Goal: Information Seeking & Learning: Understand process/instructions

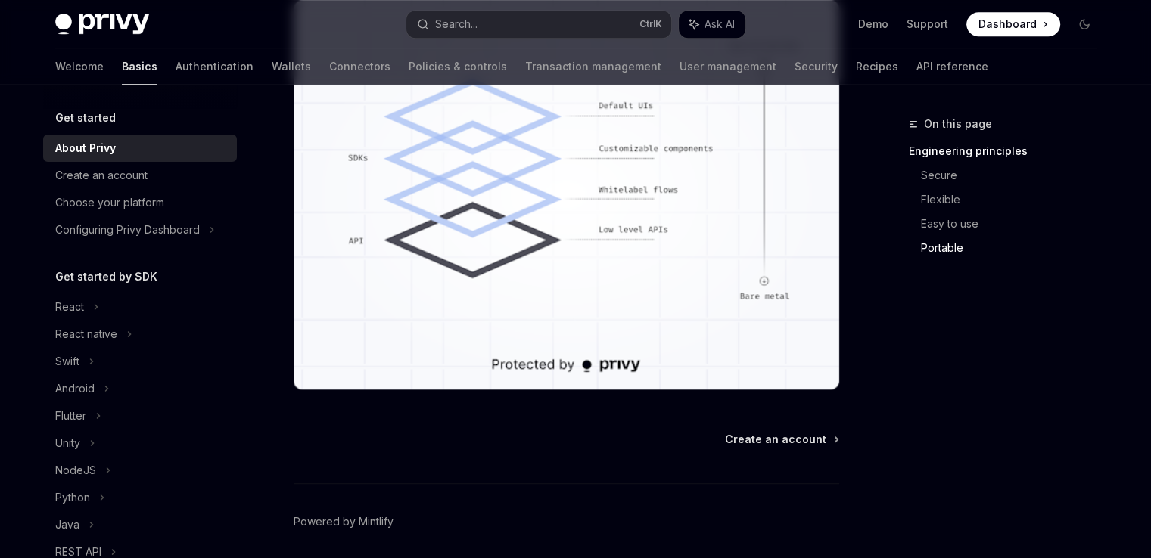
scroll to position [1421, 0]
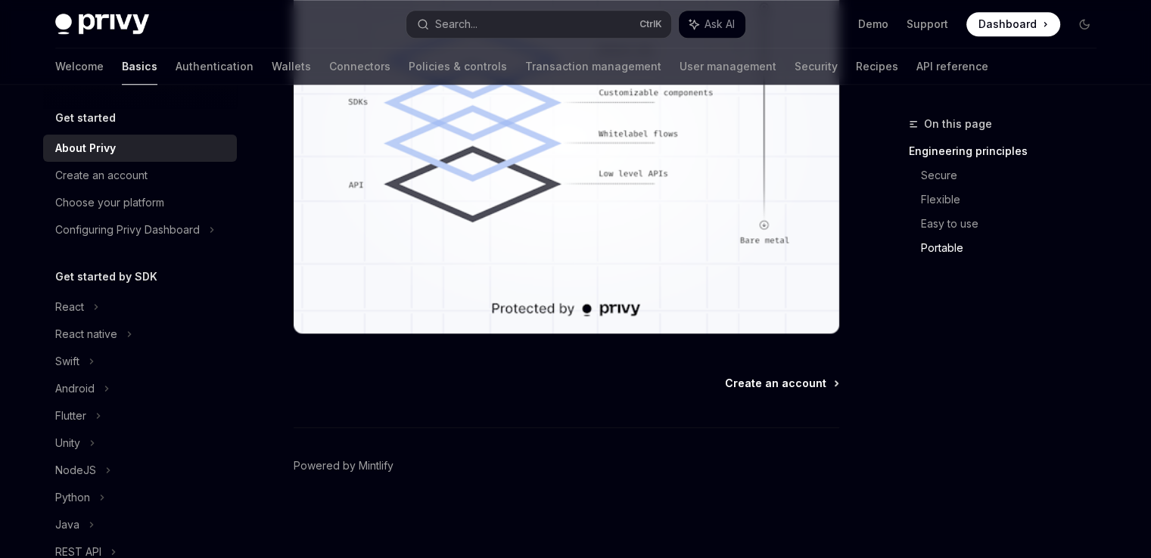
click at [766, 386] on span "Create an account" at bounding box center [775, 383] width 101 height 15
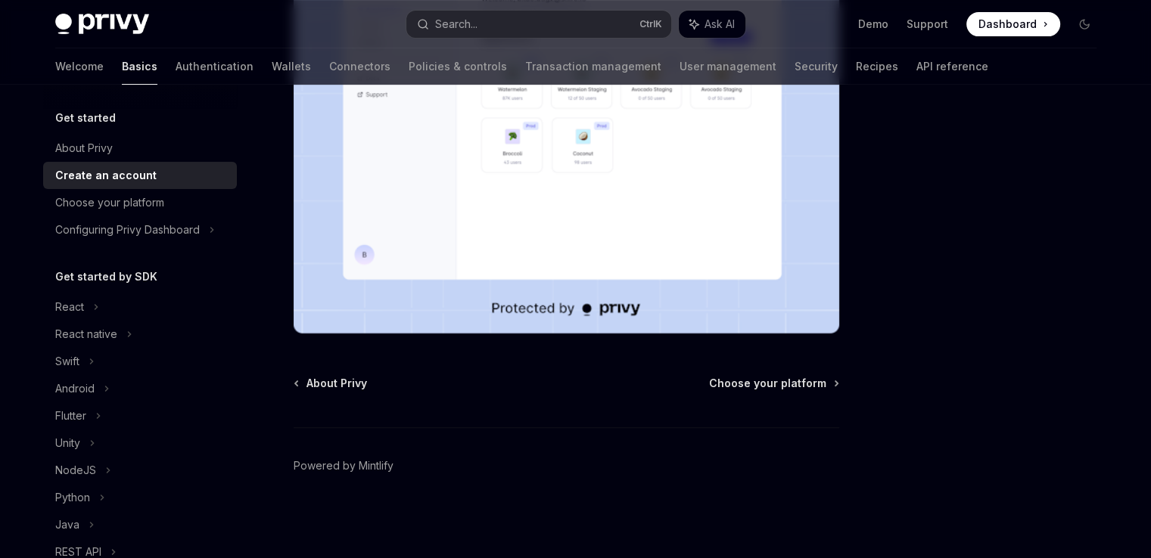
scroll to position [392, 0]
click at [738, 377] on span "Choose your platform" at bounding box center [767, 383] width 117 height 15
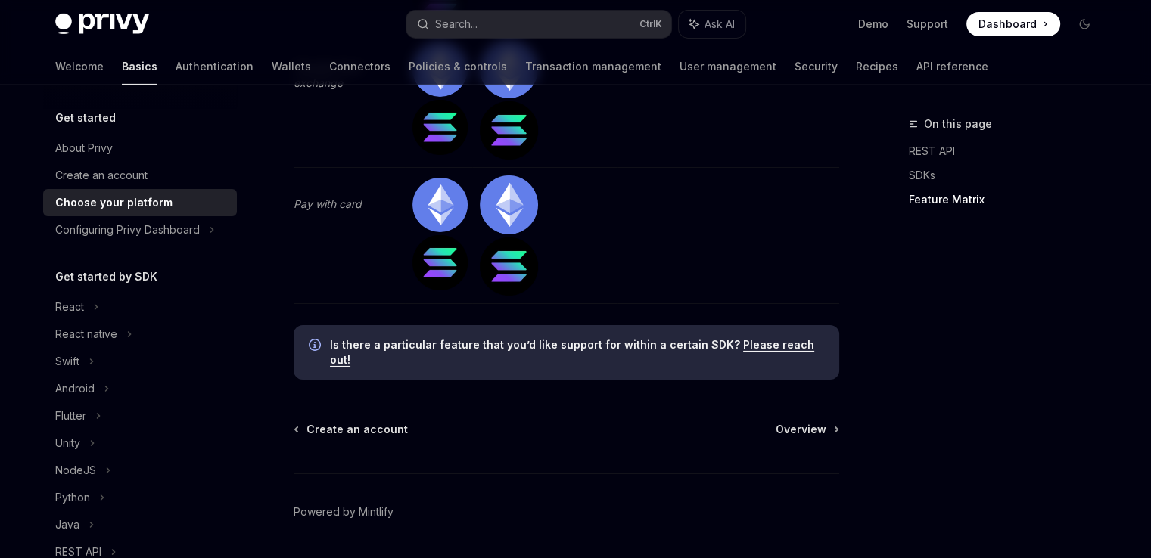
scroll to position [5041, 0]
click at [802, 422] on span "Overview" at bounding box center [800, 429] width 51 height 15
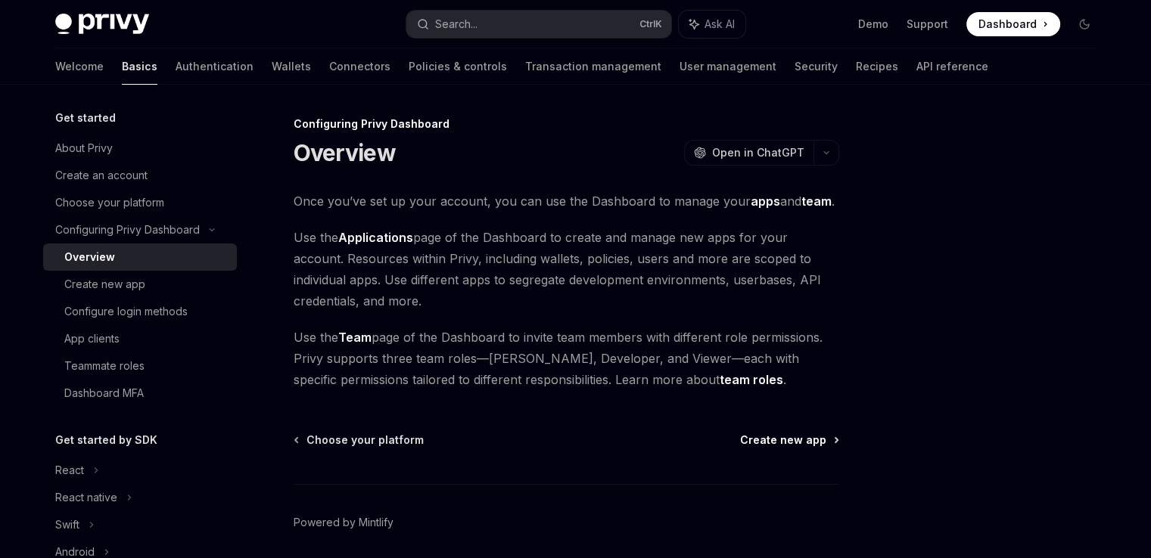
click at [773, 433] on span "Create new app" at bounding box center [783, 440] width 86 height 15
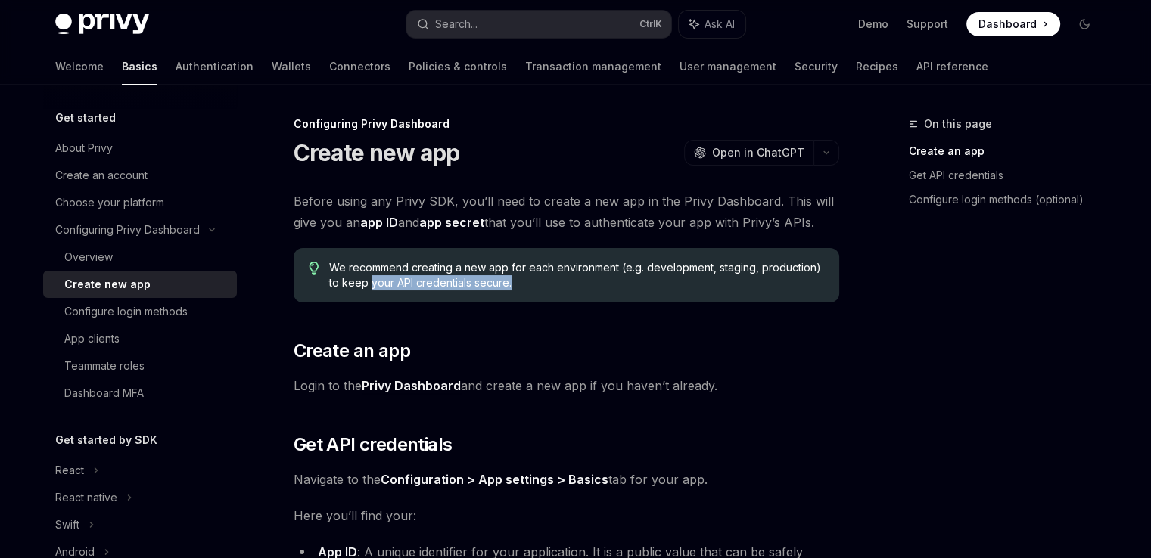
drag, startPoint x: 368, startPoint y: 284, endPoint x: 510, endPoint y: 279, distance: 141.5
click at [510, 279] on span "We recommend creating a new app for each environment (e.g. development, staging…" at bounding box center [576, 275] width 494 height 30
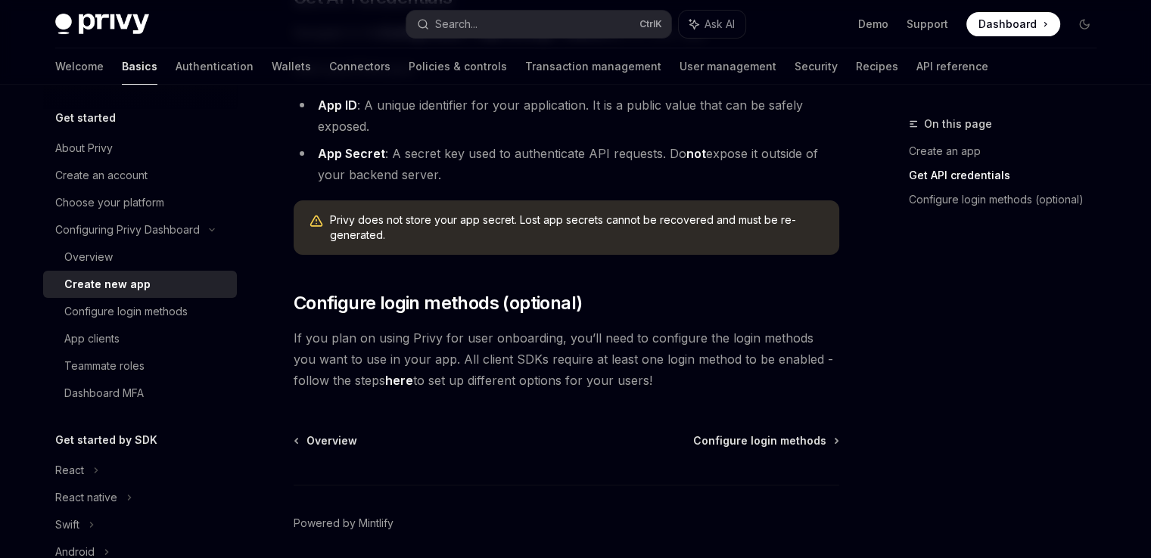
scroll to position [445, 0]
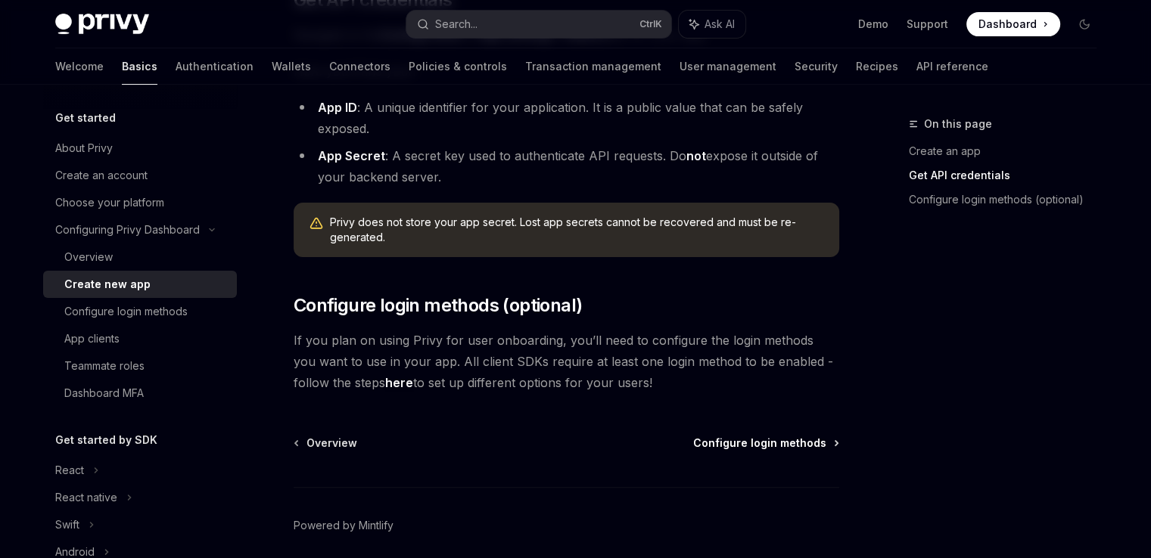
click at [787, 440] on span "Configure login methods" at bounding box center [759, 443] width 133 height 15
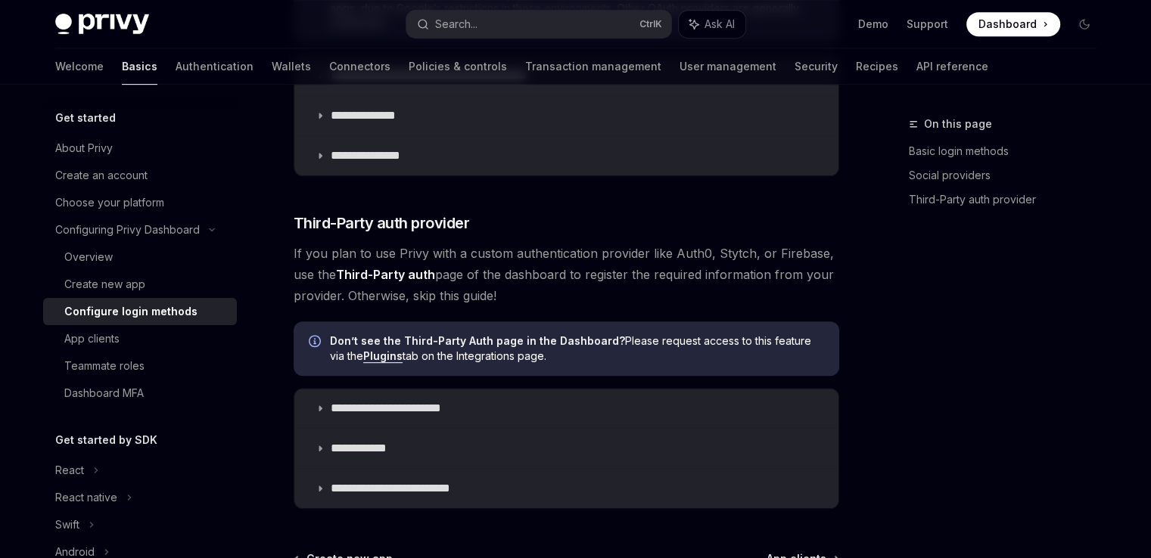
scroll to position [887, 0]
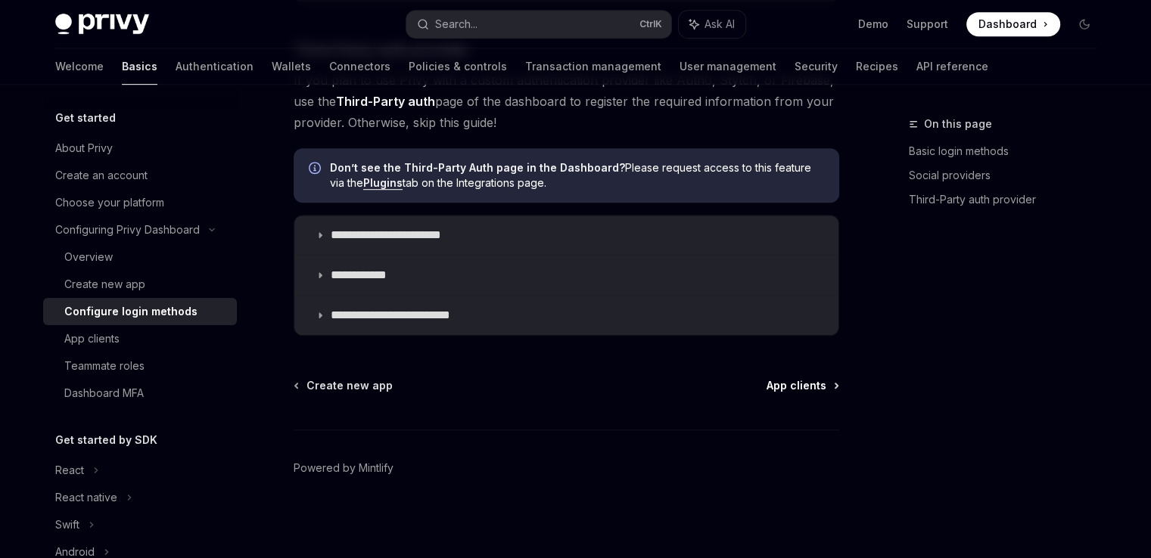
click at [812, 385] on span "App clients" at bounding box center [796, 385] width 60 height 15
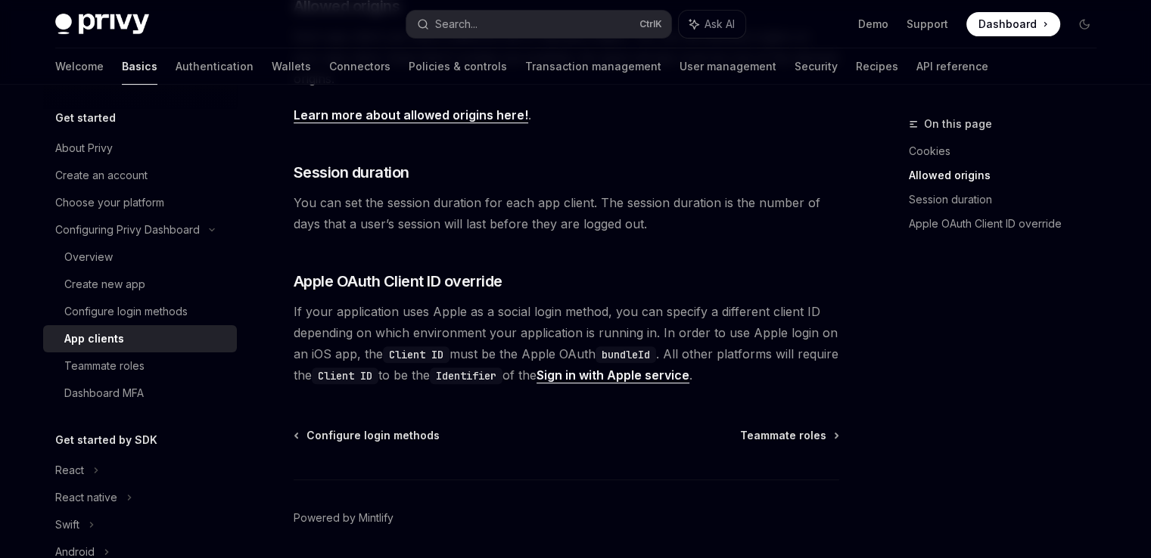
scroll to position [607, 0]
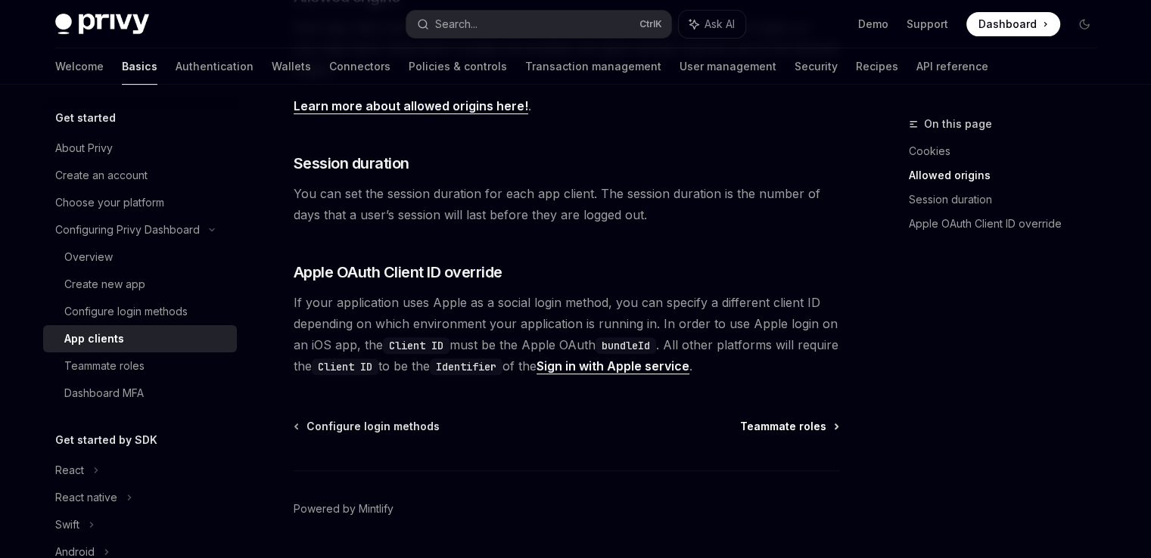
click at [793, 427] on span "Teammate roles" at bounding box center [783, 426] width 86 height 15
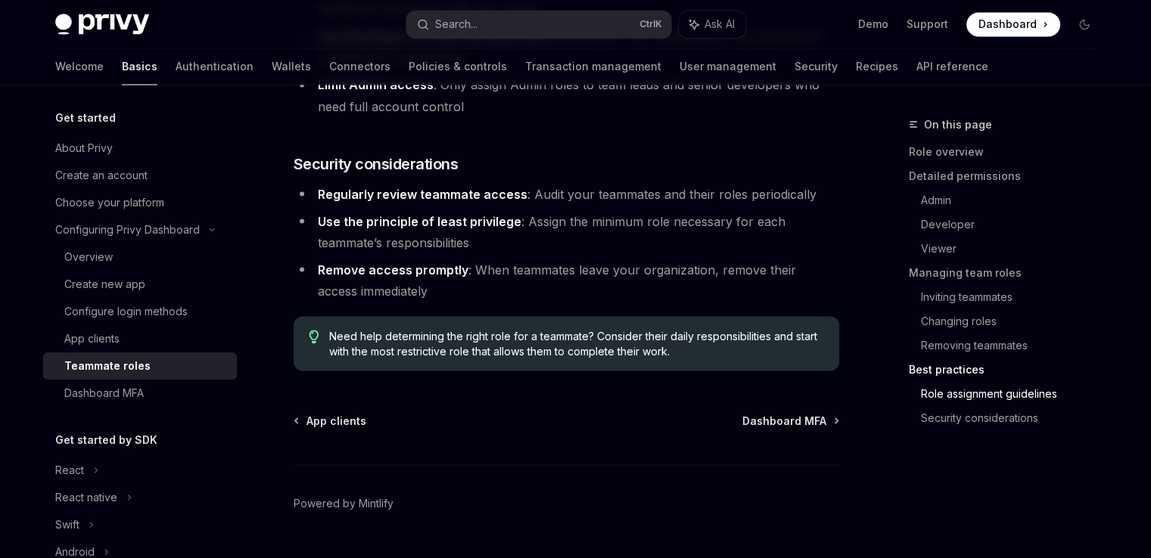
scroll to position [2771, 0]
click at [772, 414] on span "Dashboard MFA" at bounding box center [784, 421] width 84 height 15
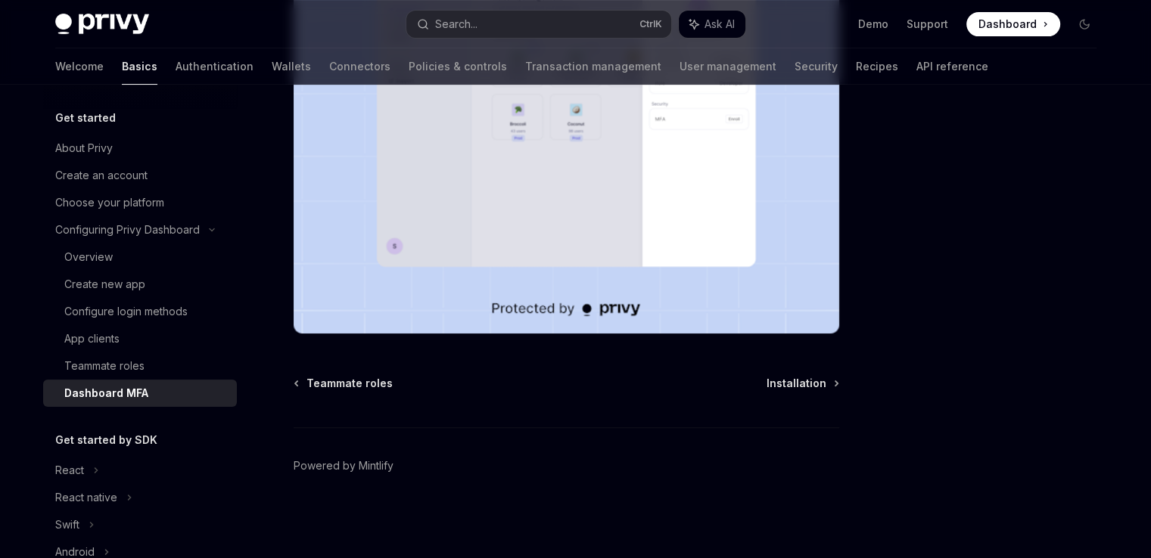
scroll to position [391, 0]
click at [785, 382] on span "Installation" at bounding box center [796, 384] width 60 height 15
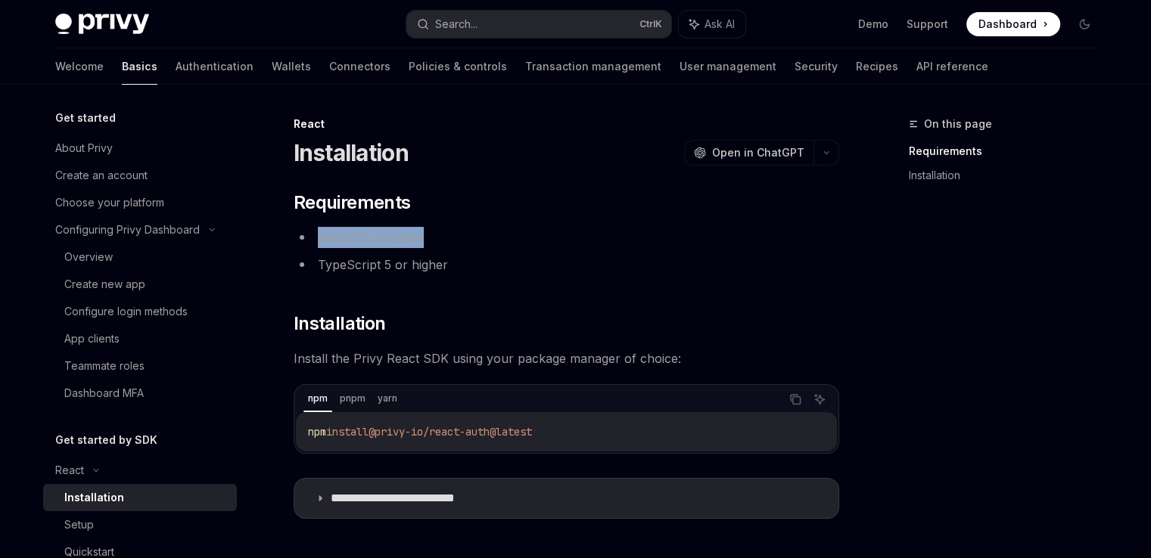
drag, startPoint x: 321, startPoint y: 237, endPoint x: 421, endPoint y: 238, distance: 100.6
click at [421, 238] on li "React 18 or higher" at bounding box center [565, 237] width 545 height 21
click at [491, 251] on ul "React 18 or higher TypeScript 5 or higher" at bounding box center [565, 251] width 545 height 48
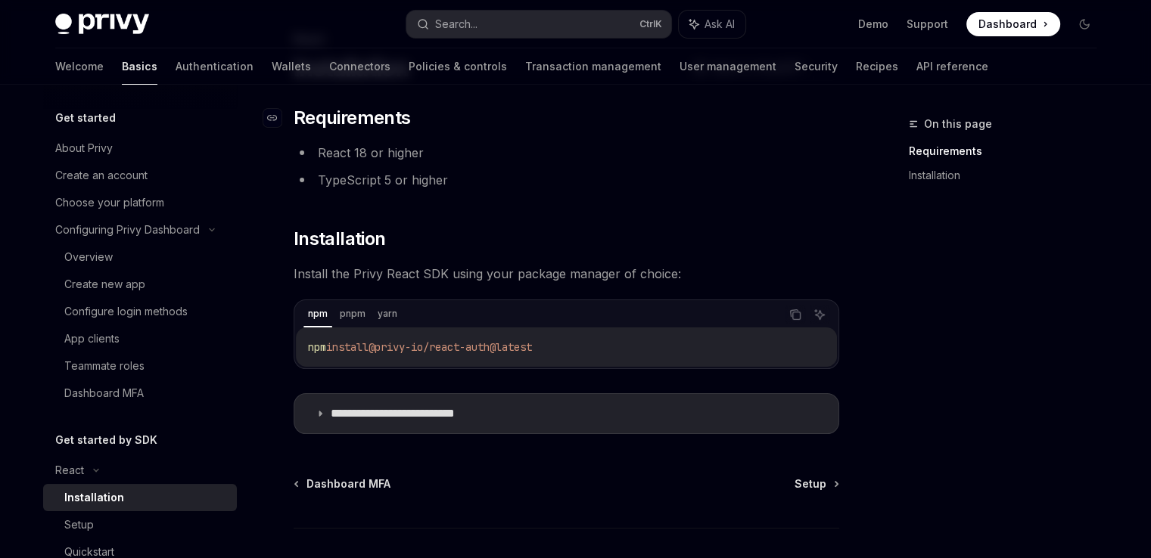
scroll to position [85, 0]
click at [333, 312] on div "npm pnpm yarn" at bounding box center [541, 315] width 476 height 26
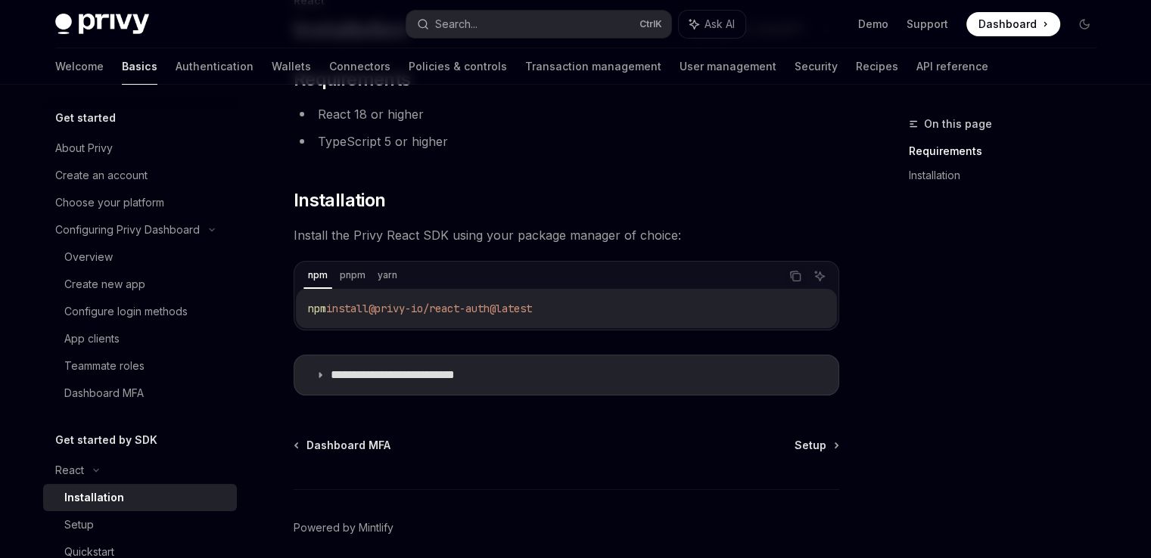
scroll to position [124, 0]
click at [450, 368] on p "**********" at bounding box center [417, 374] width 172 height 15
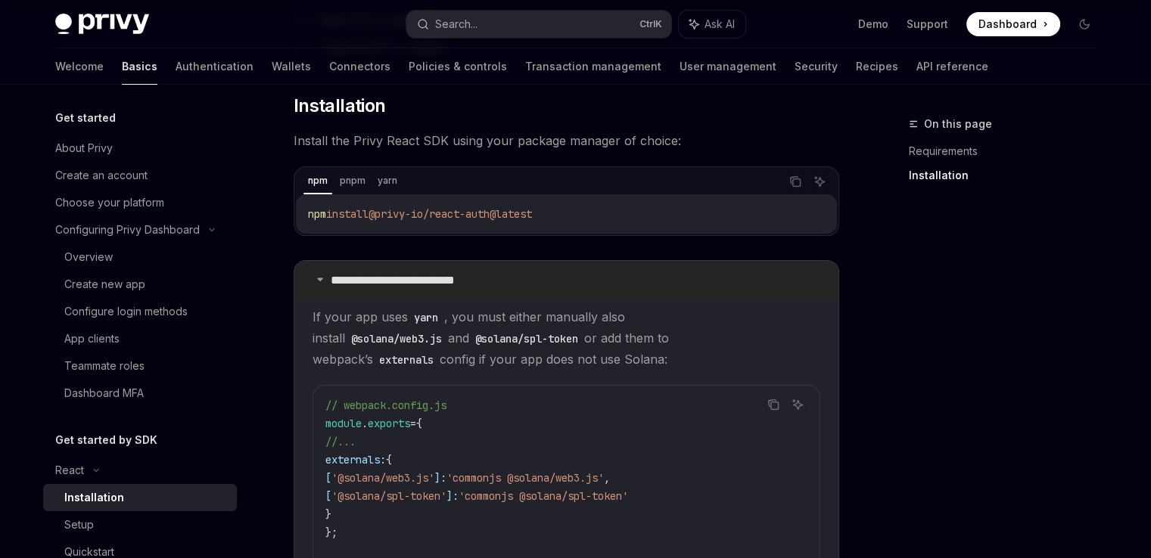
scroll to position [218, 0]
click at [455, 281] on p "**********" at bounding box center [417, 280] width 172 height 15
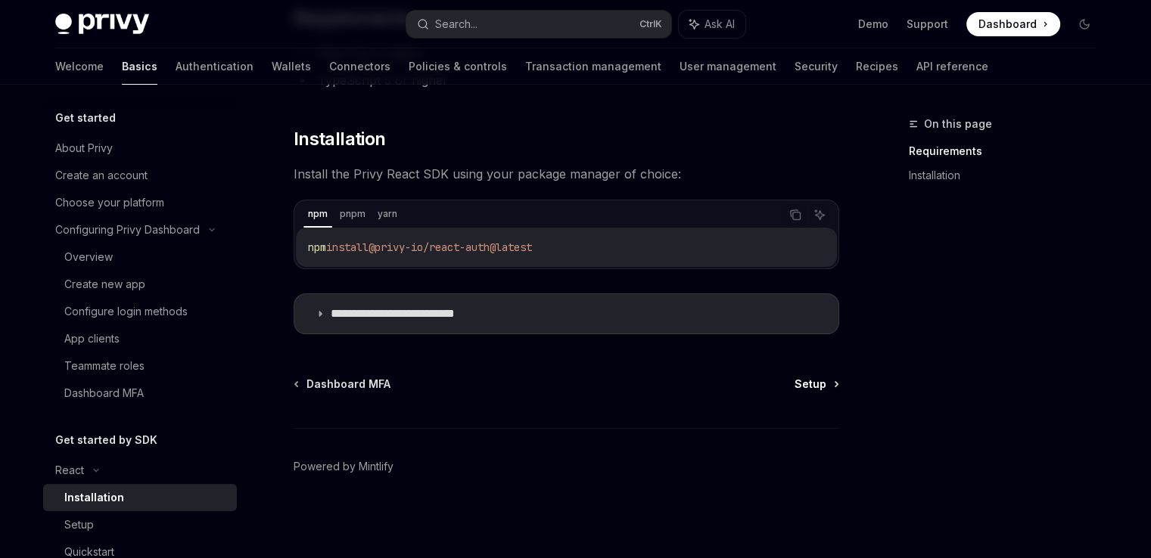
click at [817, 379] on span "Setup" at bounding box center [810, 384] width 32 height 15
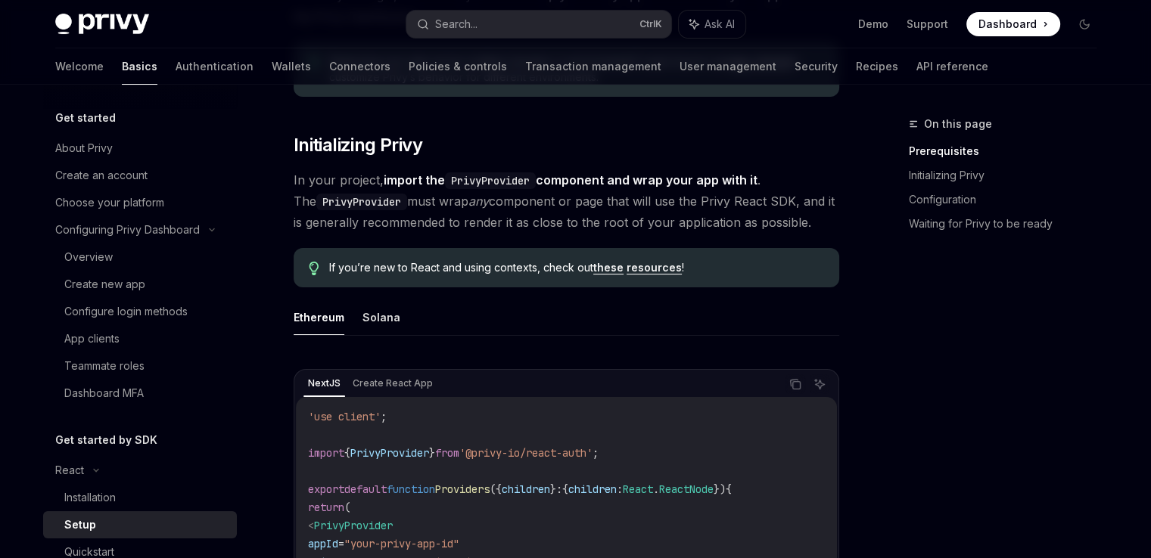
scroll to position [248, 0]
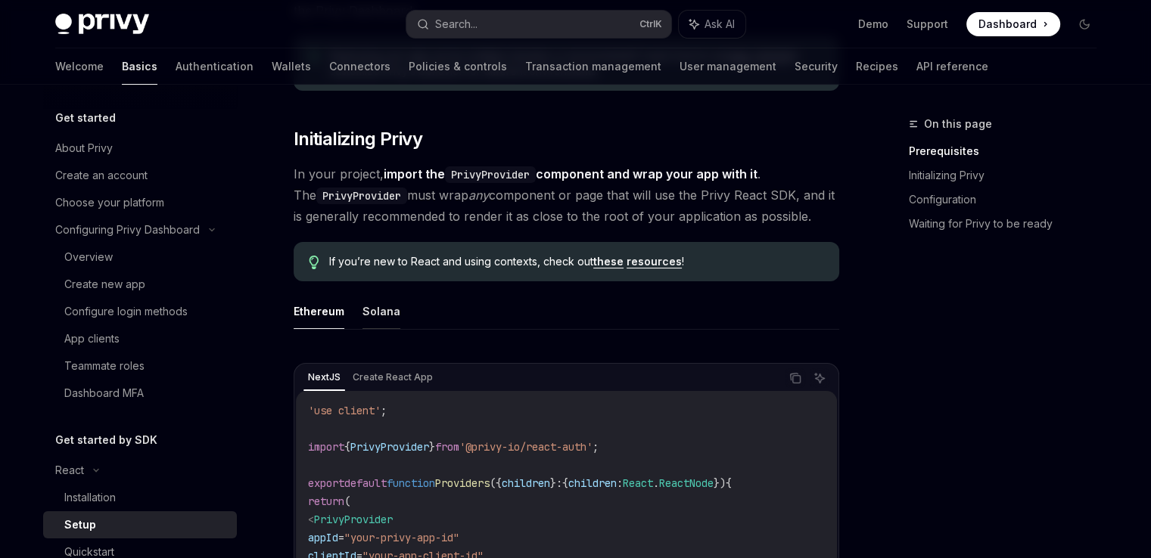
click at [390, 300] on button "Solana" at bounding box center [381, 311] width 38 height 36
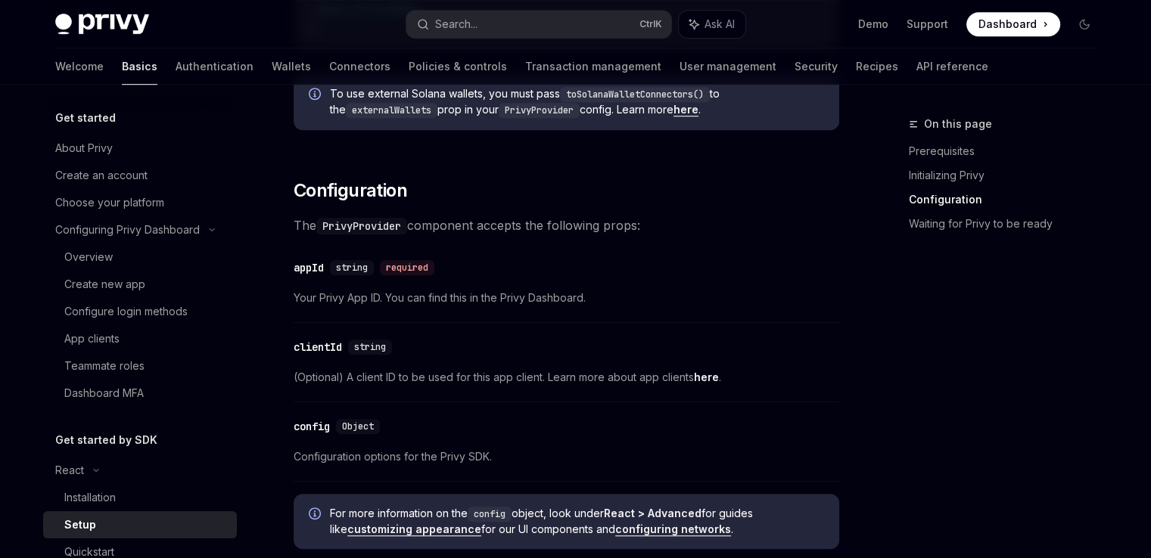
scroll to position [1216, 0]
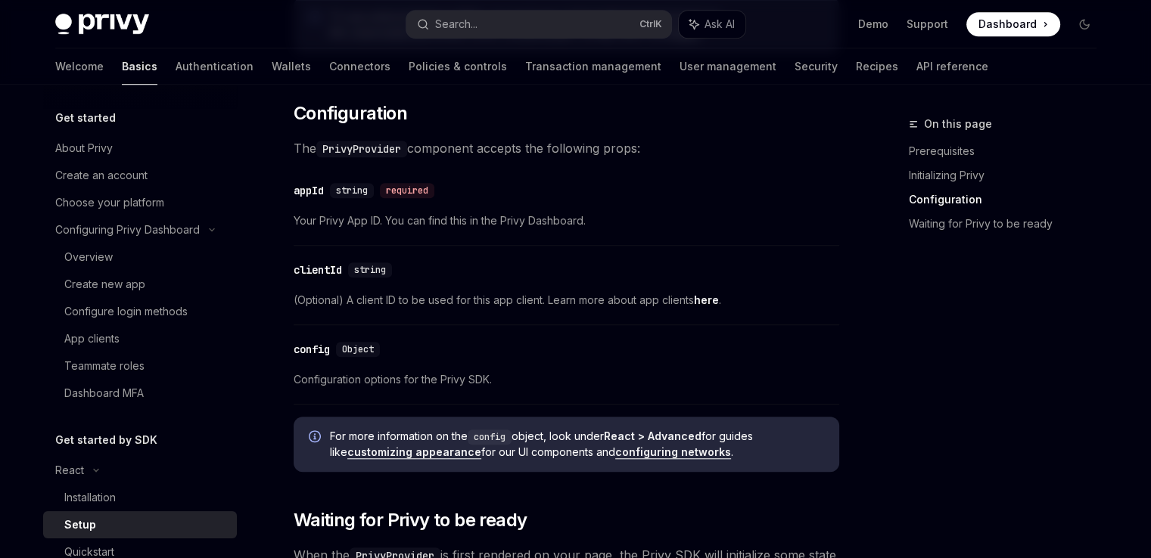
click at [485, 379] on span "Configuration options for the Privy SDK." at bounding box center [565, 380] width 545 height 18
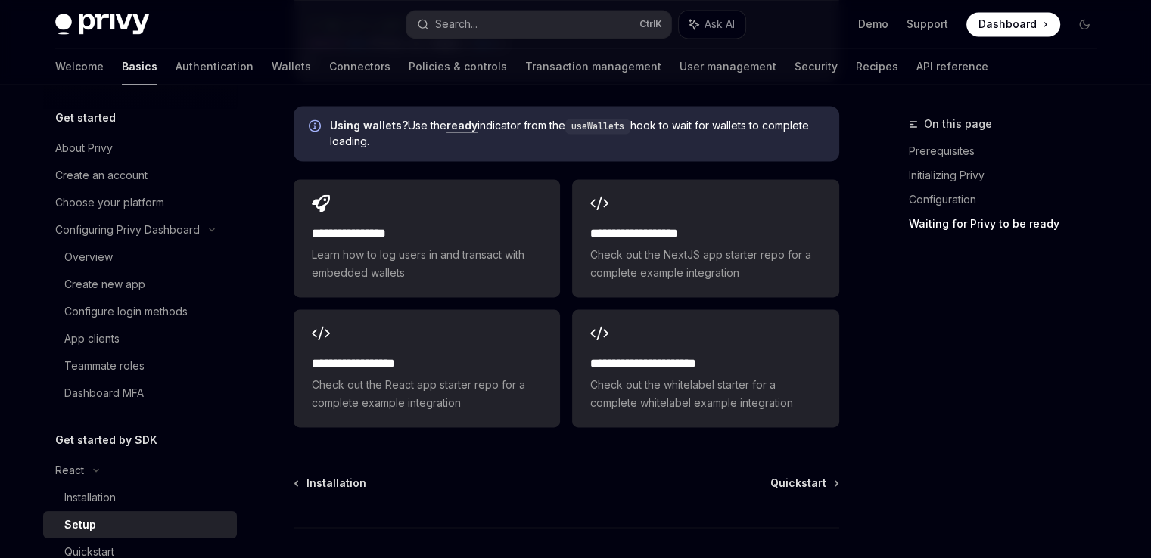
scroll to position [2157, 0]
click at [790, 475] on span "Quickstart" at bounding box center [798, 482] width 56 height 15
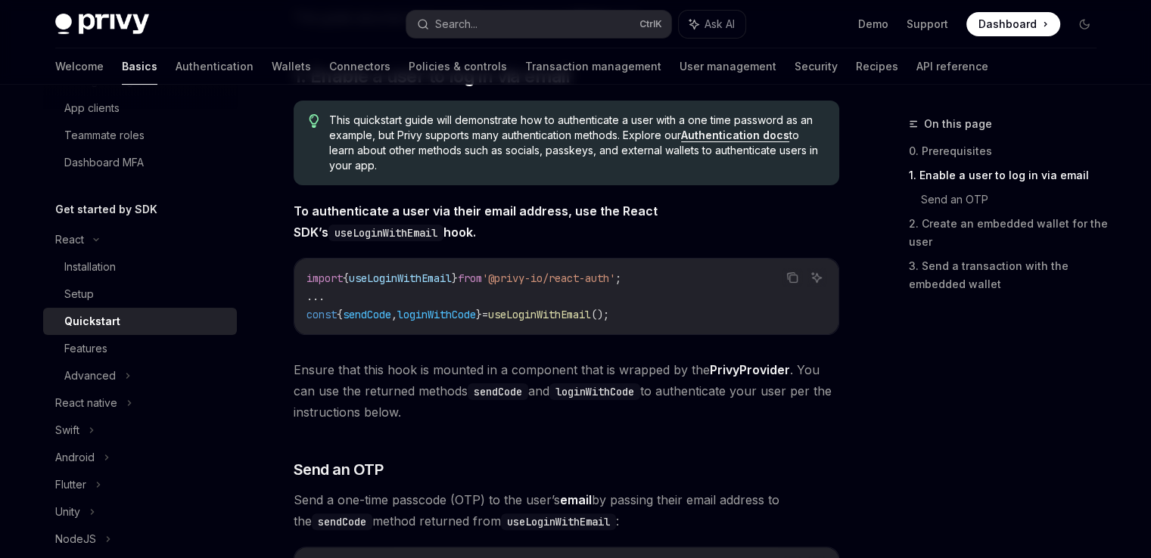
scroll to position [269, 0]
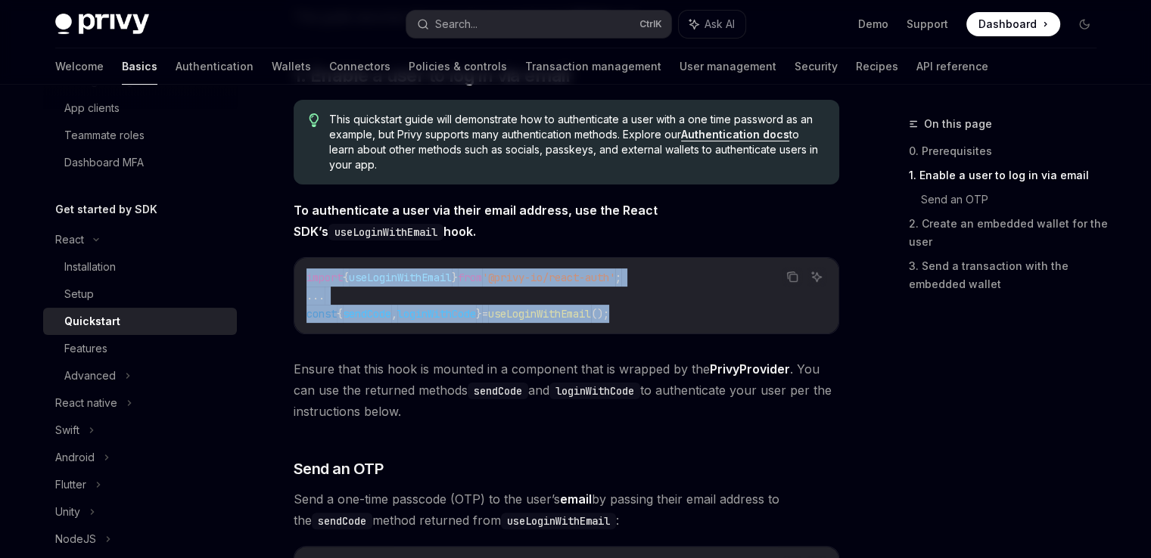
drag, startPoint x: 305, startPoint y: 279, endPoint x: 660, endPoint y: 321, distance: 358.0
click at [660, 321] on div "import { useLoginWithEmail } from '@privy-io/react-auth' ; ... const { sendCode…" at bounding box center [566, 296] width 544 height 76
click at [660, 321] on code "import { useLoginWithEmail } from '@privy-io/react-auth' ; ... const { sendCode…" at bounding box center [566, 296] width 520 height 54
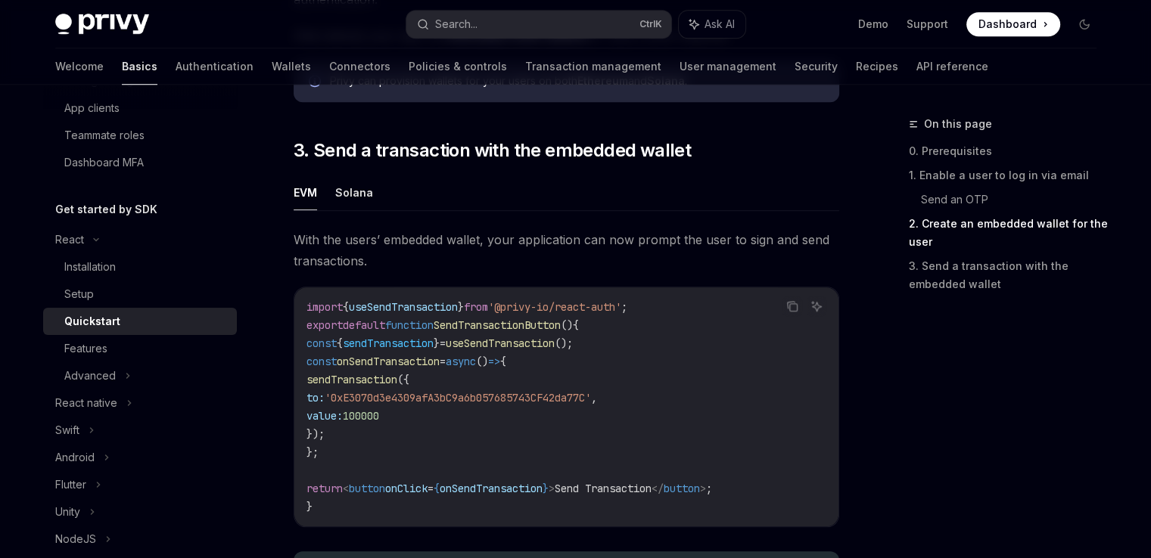
scroll to position [1285, 0]
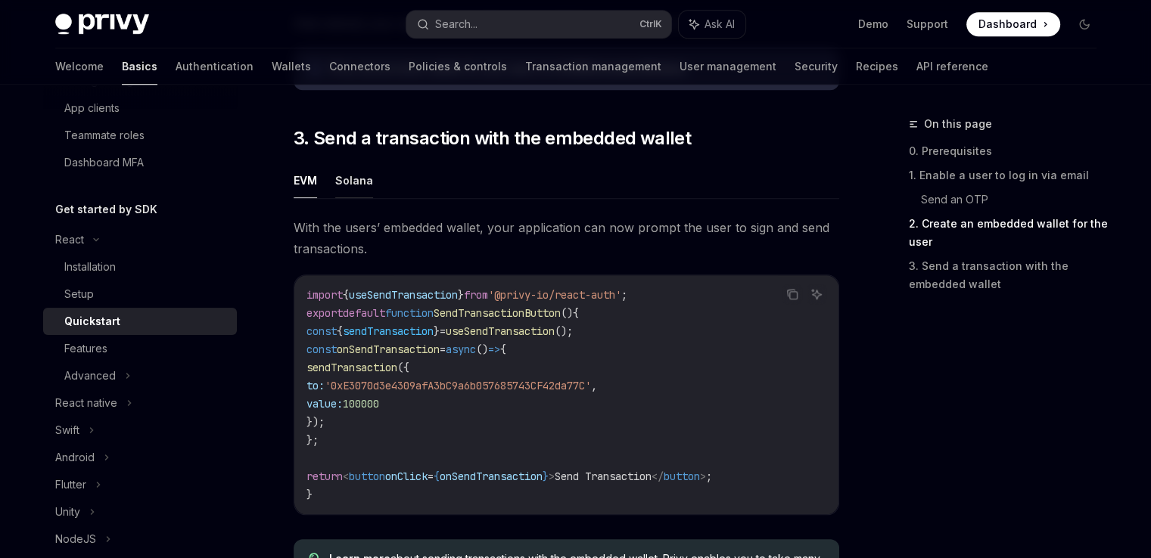
click at [347, 188] on button "Solana" at bounding box center [354, 181] width 38 height 36
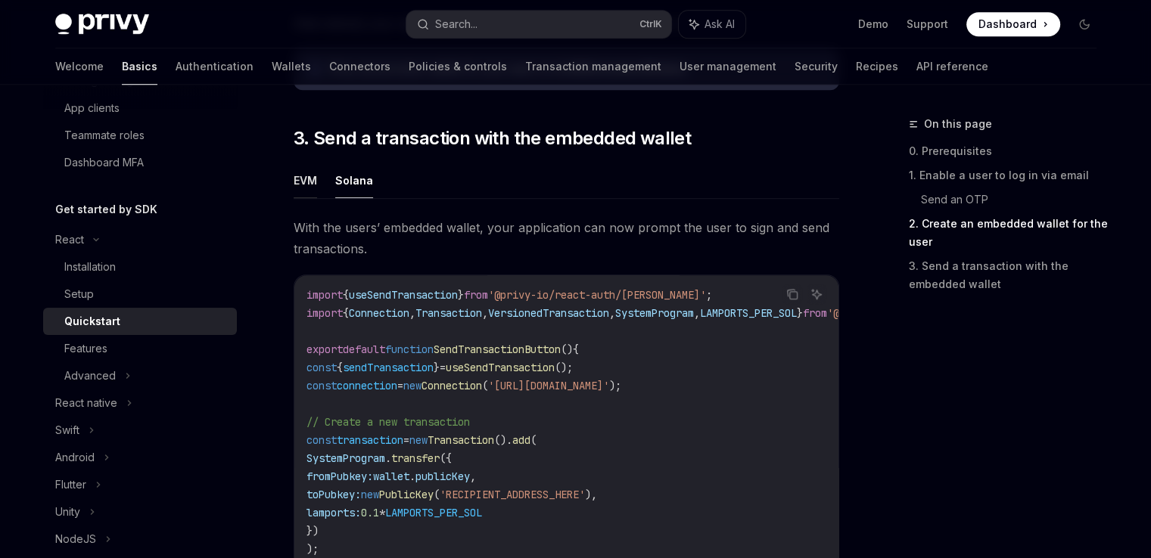
click at [305, 188] on button "EVM" at bounding box center [304, 181] width 23 height 36
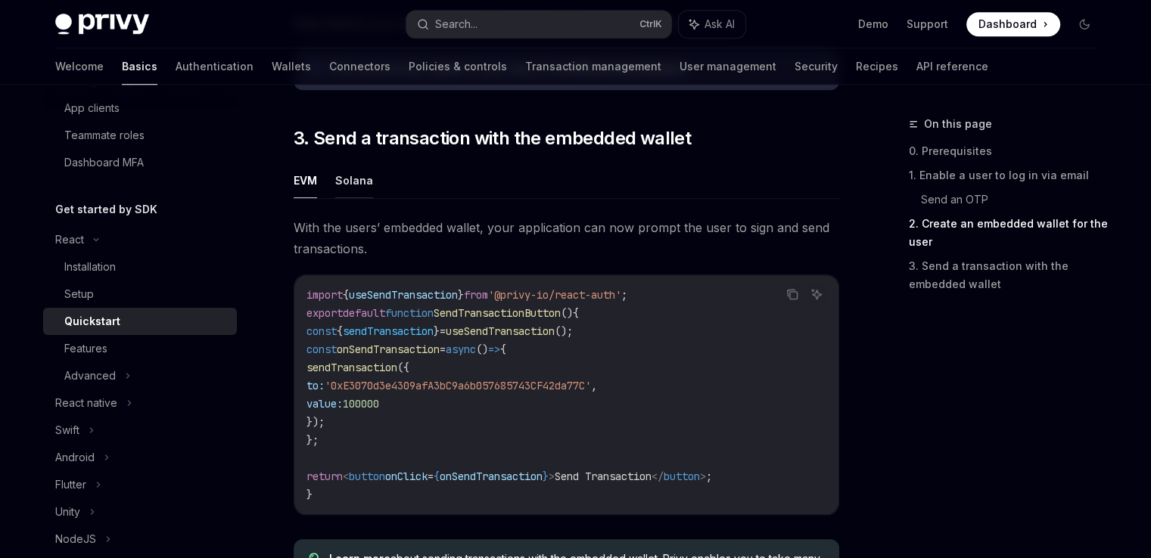
click at [348, 187] on button "Solana" at bounding box center [354, 181] width 38 height 36
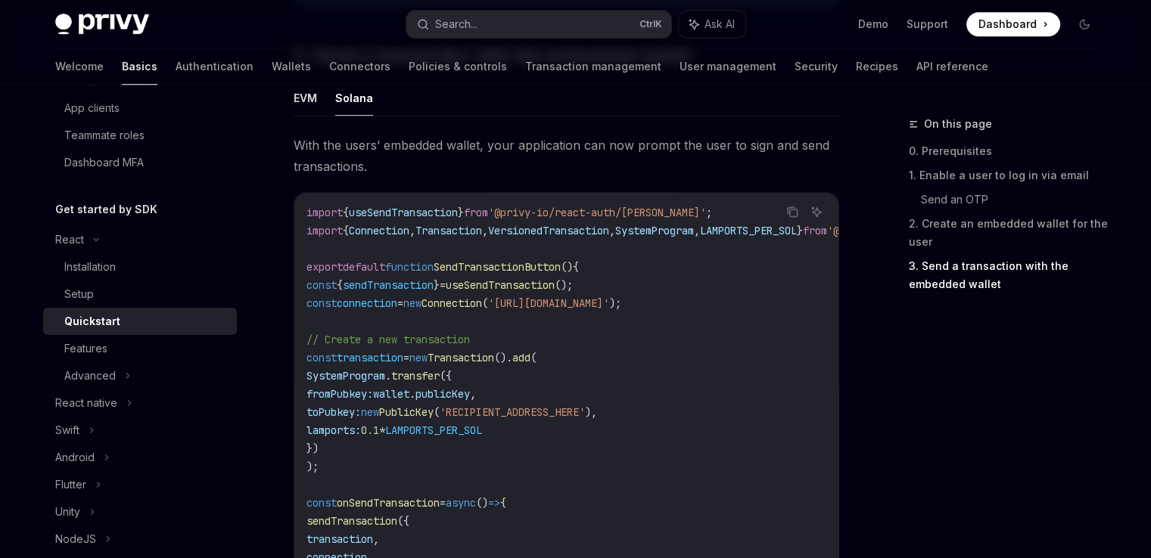
scroll to position [1368, 0]
click at [312, 101] on button "EVM" at bounding box center [304, 98] width 23 height 36
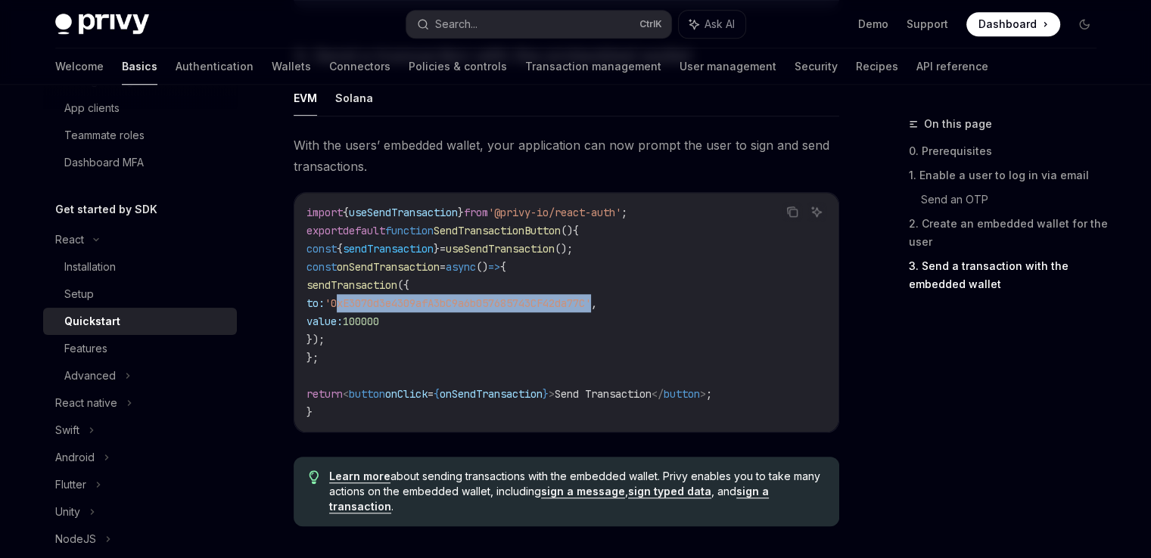
drag, startPoint x: 378, startPoint y: 306, endPoint x: 641, endPoint y: 304, distance: 262.5
click at [591, 304] on span "'0xE3070d3e4309afA3bC9a6b057685743CF42da77C'" at bounding box center [458, 304] width 266 height 14
click at [474, 308] on span "'0xE3070d3e4309afA3bC9a6b057685743CF42da77C'" at bounding box center [458, 304] width 266 height 14
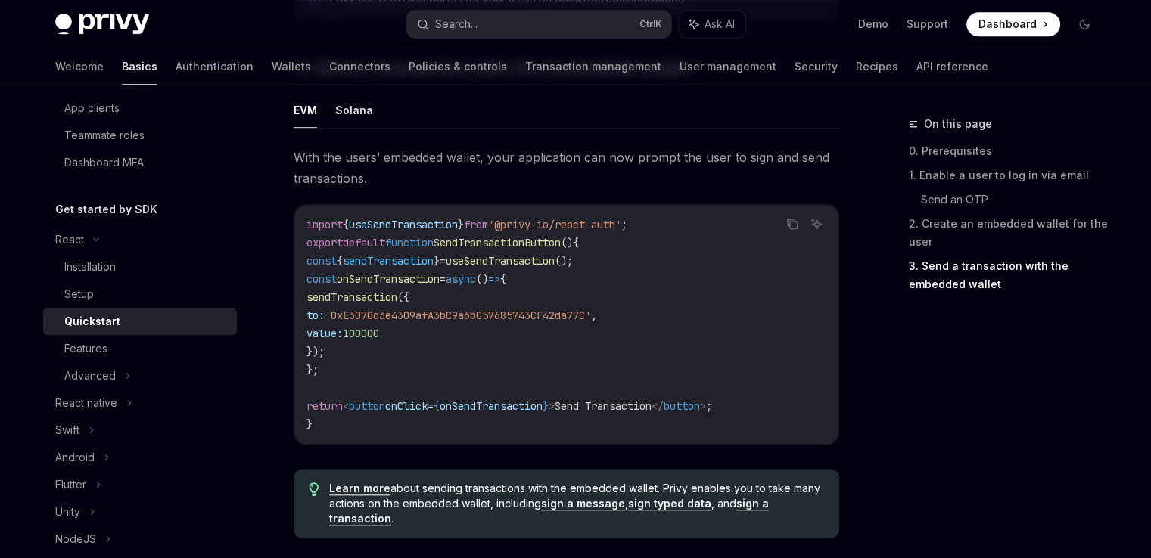
click at [374, 116] on ul "EVM Solana" at bounding box center [565, 110] width 545 height 36
click at [361, 116] on button "Solana" at bounding box center [354, 110] width 38 height 36
type textarea "*"
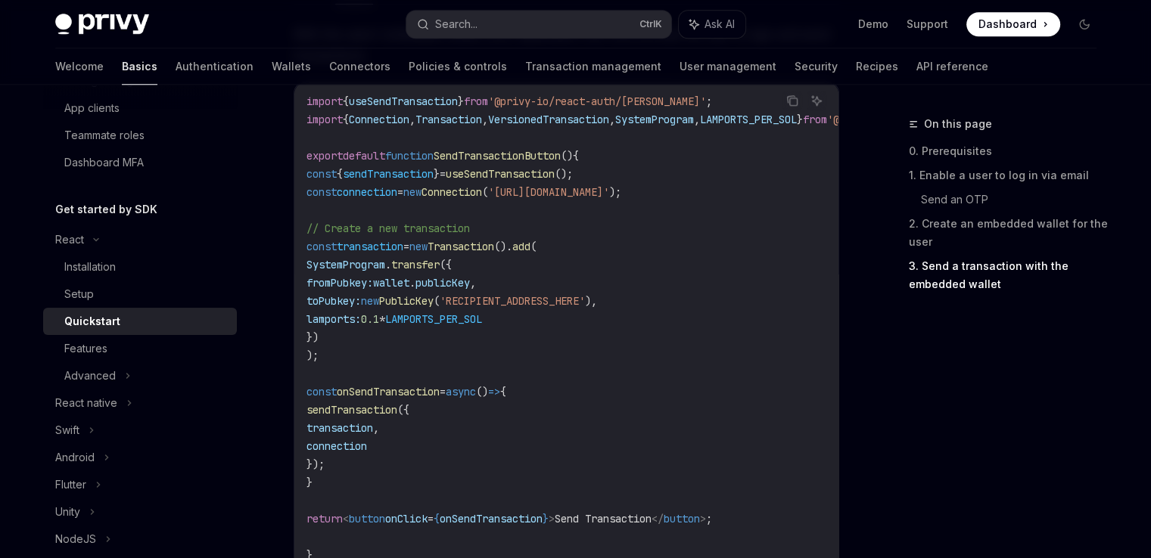
scroll to position [1481, 0]
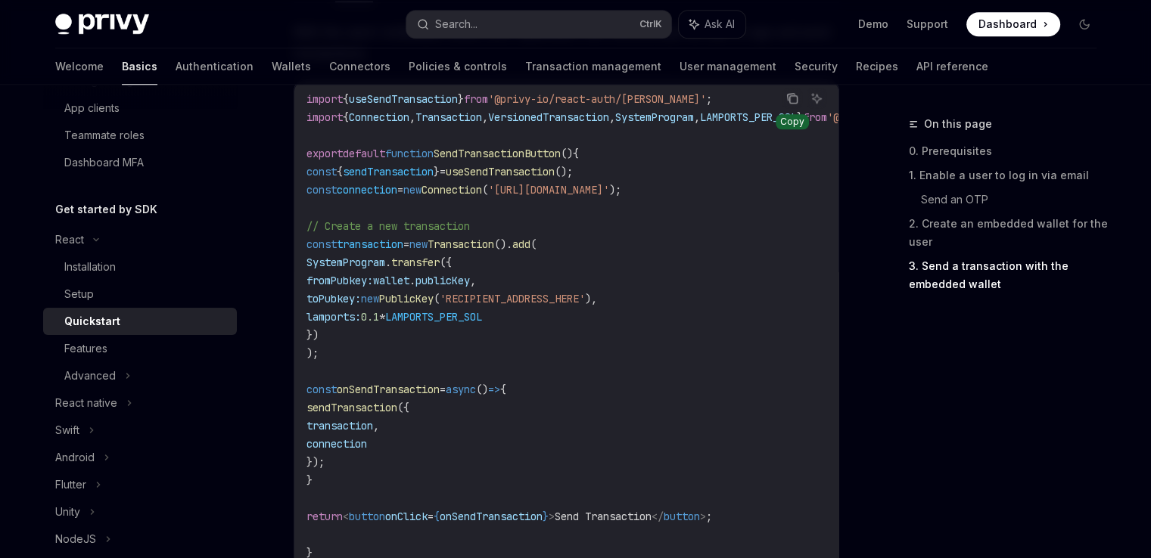
click at [793, 102] on icon "Copy the contents from the code block" at bounding box center [792, 98] width 12 height 12
drag, startPoint x: 308, startPoint y: 101, endPoint x: 574, endPoint y: 319, distance: 344.0
click at [574, 319] on code "import { useSendTransaction } from '@privy-io/react-auth/solana' ; import { Con…" at bounding box center [639, 325] width 666 height 472
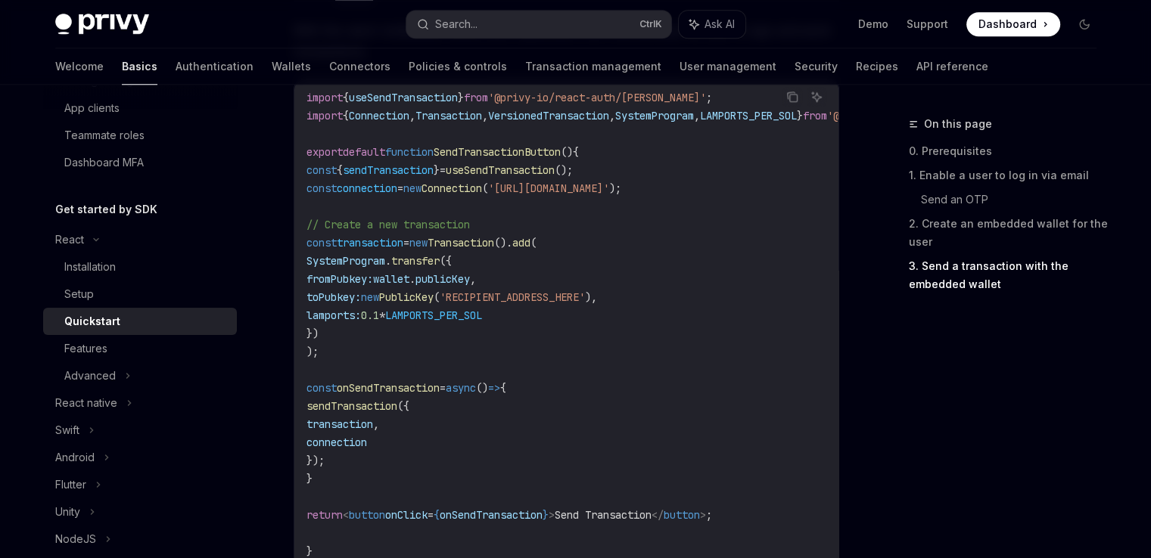
drag, startPoint x: 574, startPoint y: 319, endPoint x: 305, endPoint y: 100, distance: 347.3
click at [305, 100] on div "import { useSendTransaction } from '@privy-io/react-auth/solana' ; import { Con…" at bounding box center [566, 324] width 544 height 493
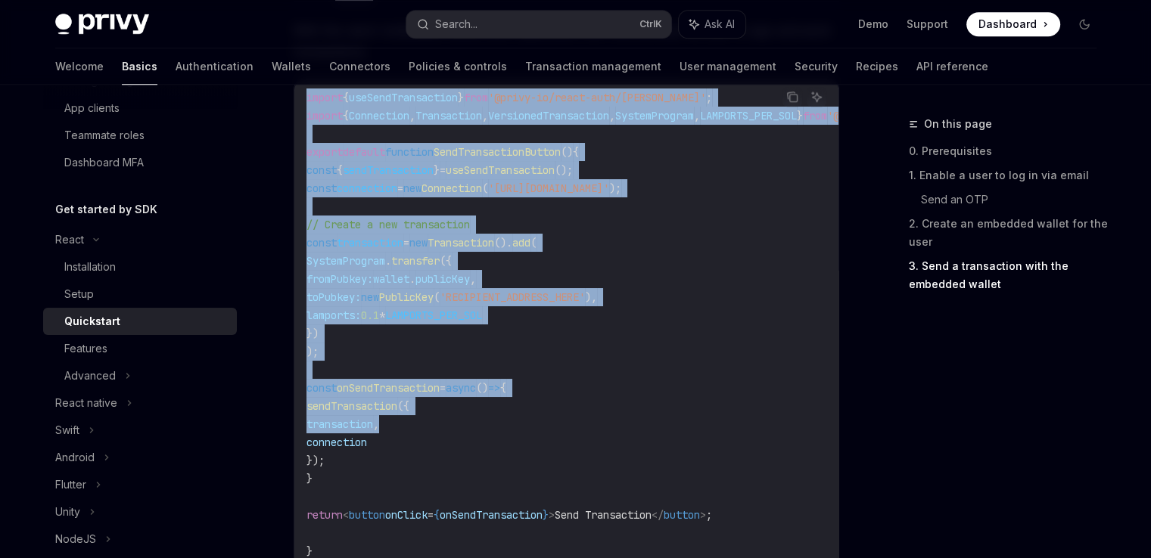
drag, startPoint x: 305, startPoint y: 100, endPoint x: 534, endPoint y: 430, distance: 402.2
click at [534, 430] on div "import { useSendTransaction } from '@privy-io/react-auth/solana' ; import { Con…" at bounding box center [566, 324] width 544 height 493
click at [534, 430] on code "import { useSendTransaction } from '@privy-io/react-auth/solana' ; import { Con…" at bounding box center [639, 325] width 666 height 472
drag, startPoint x: 511, startPoint y: 436, endPoint x: 304, endPoint y: 92, distance: 401.8
click at [304, 92] on div "import { useSendTransaction } from '@privy-io/react-auth/solana' ; import { Con…" at bounding box center [566, 324] width 544 height 493
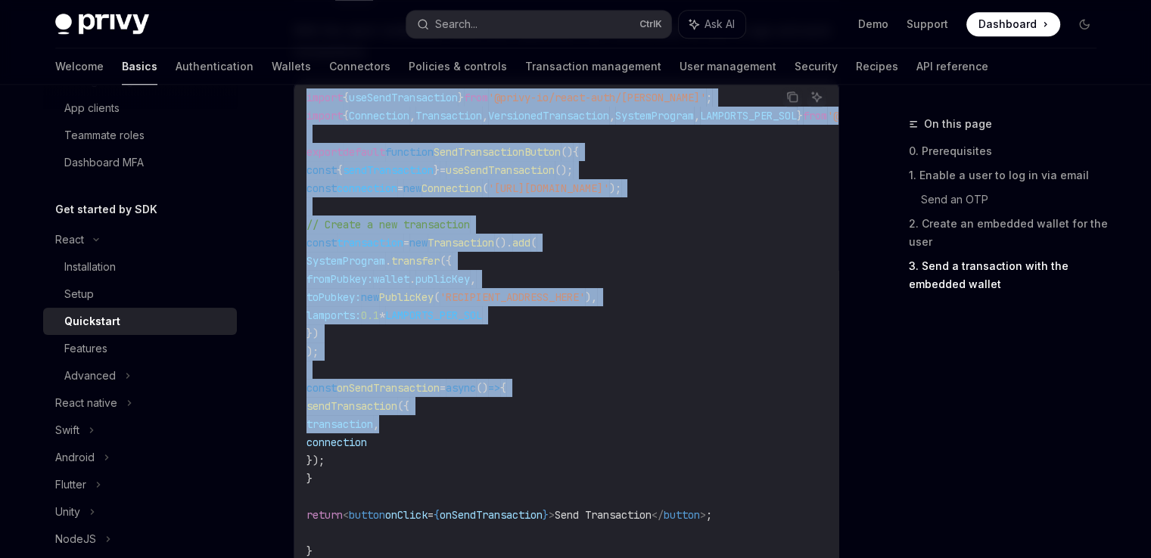
click at [304, 92] on div "import { useSendTransaction } from '@privy-io/react-auth/solana' ; import { Con…" at bounding box center [566, 324] width 544 height 493
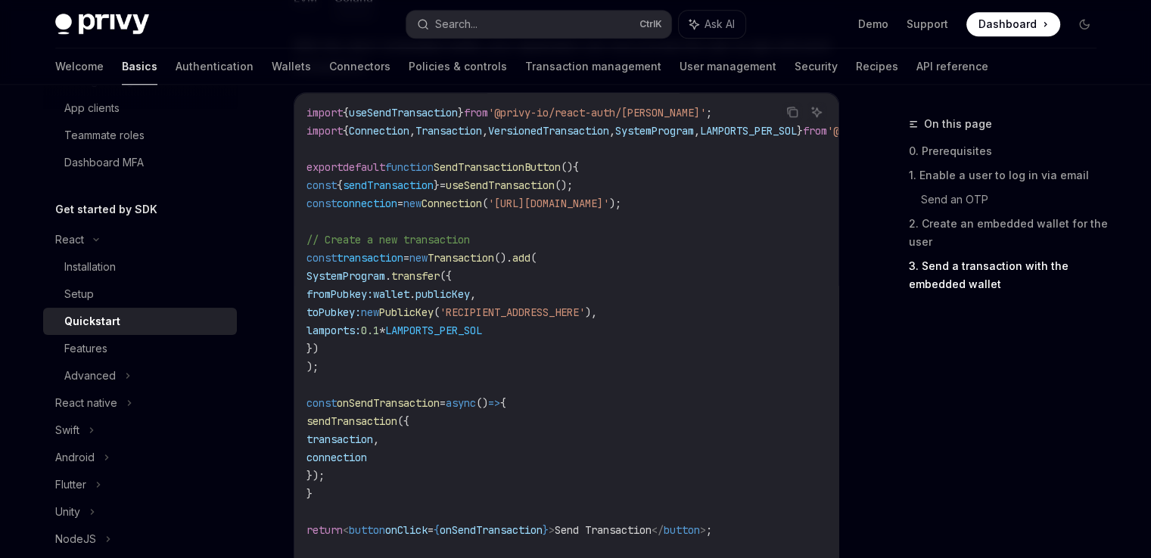
scroll to position [1471, 0]
